Goal: Task Accomplishment & Management: Manage account settings

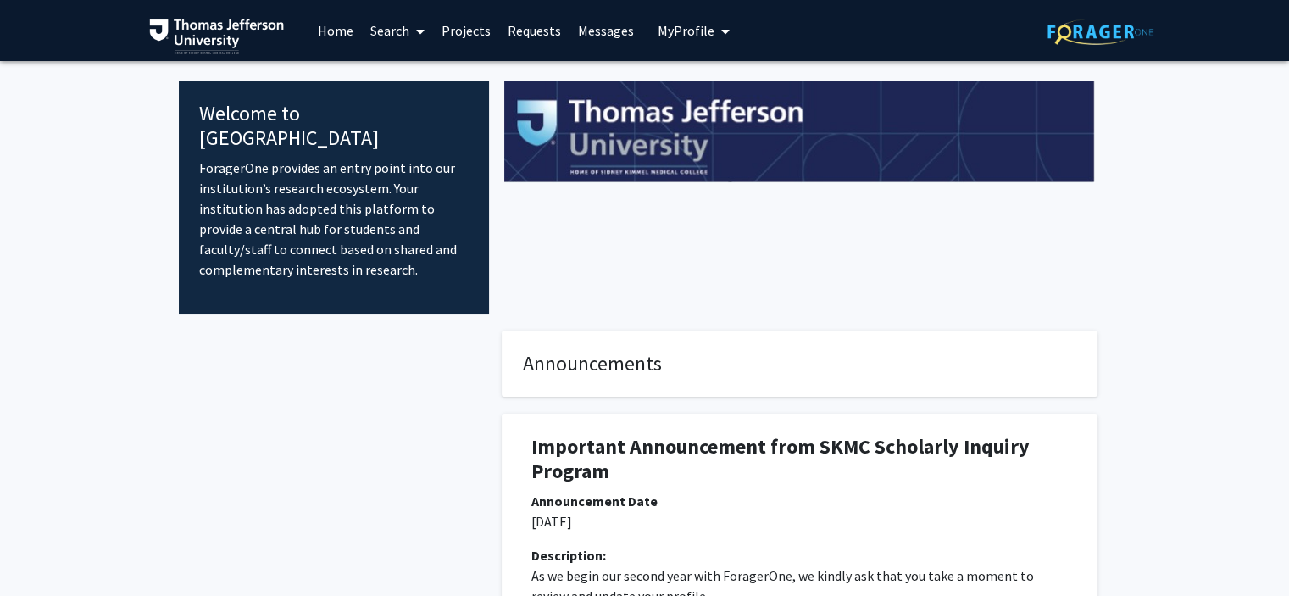
click at [543, 26] on link "Requests" at bounding box center [534, 30] width 70 height 59
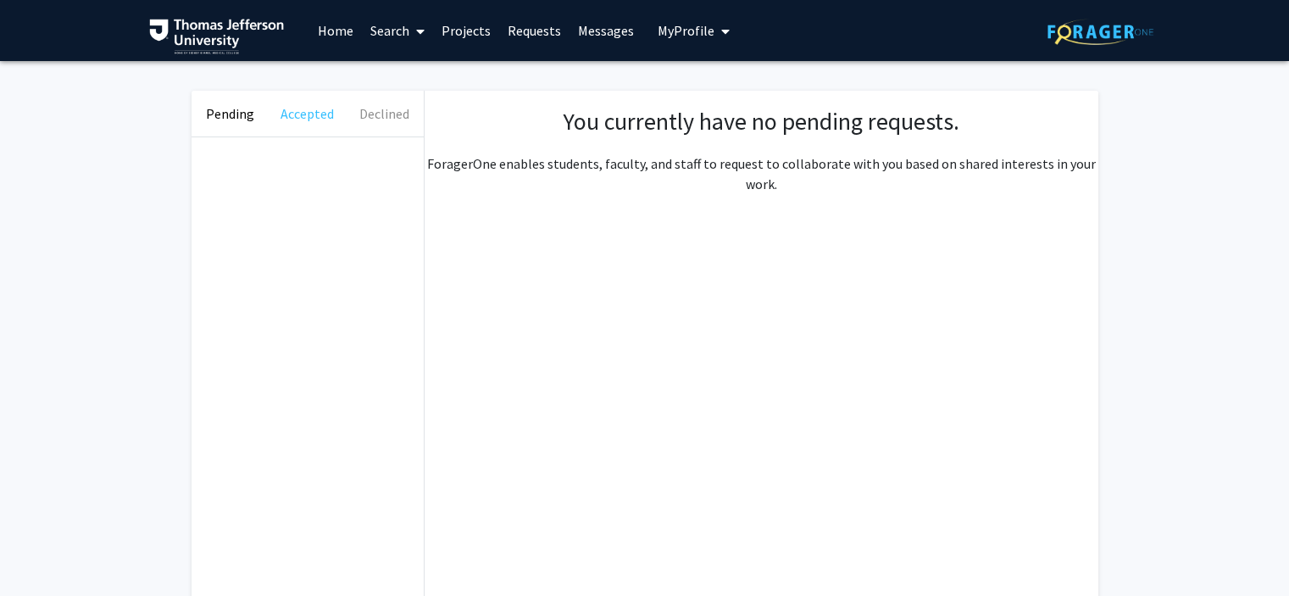
click at [330, 106] on button "Accepted" at bounding box center [307, 114] width 77 height 46
click at [372, 114] on button "Declined" at bounding box center [384, 114] width 77 height 46
click at [486, 36] on link "Projects" at bounding box center [466, 30] width 66 height 59
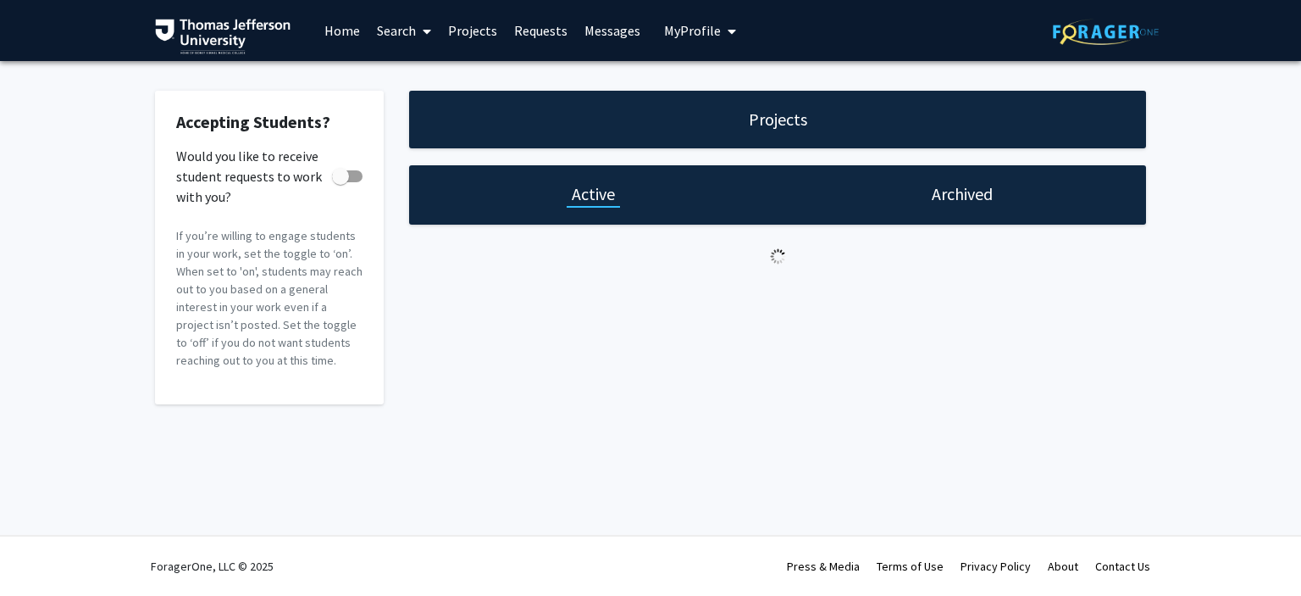
checkbox input "true"
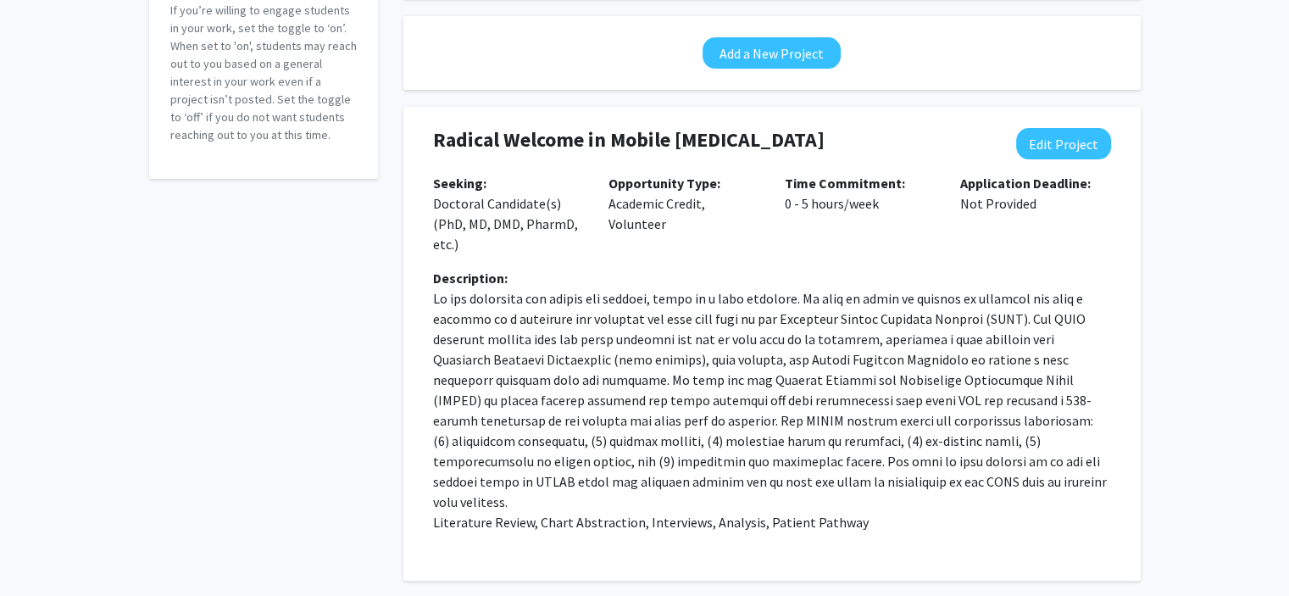
scroll to position [278, 0]
